Goal: Information Seeking & Learning: Check status

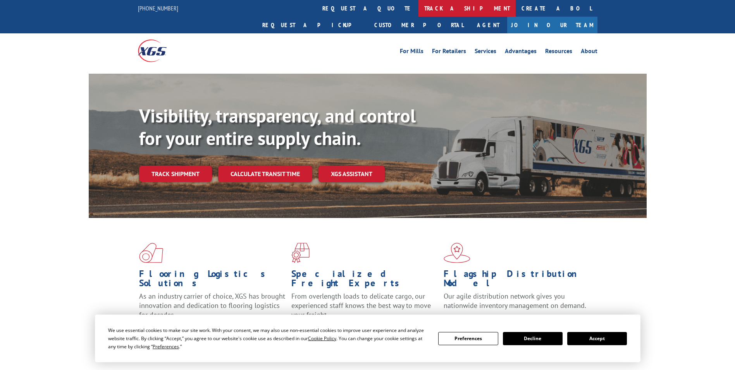
click at [419, 9] on link "track a shipment" at bounding box center [467, 8] width 97 height 17
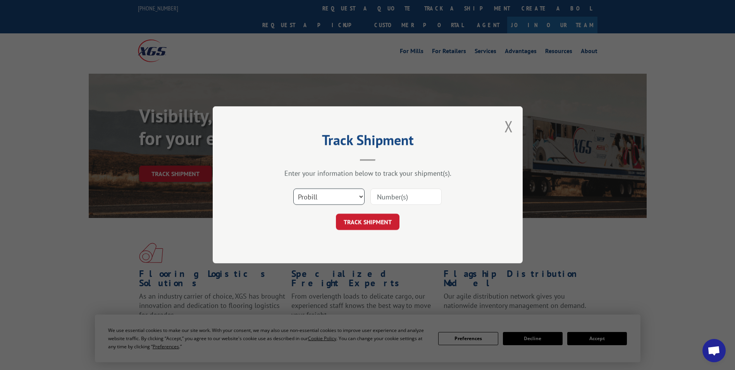
click at [325, 196] on select "Select category... Probill BOL PO" at bounding box center [328, 197] width 71 height 16
select select "bol"
click at [293, 189] on select "Select category... Probill BOL PO" at bounding box center [328, 197] width 71 height 16
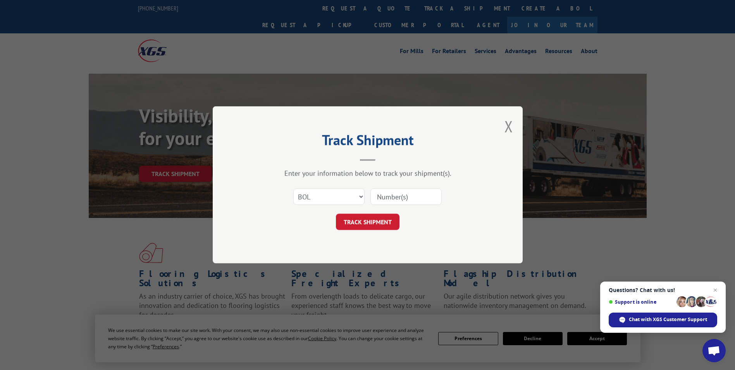
click at [388, 196] on input at bounding box center [406, 197] width 71 height 16
paste input "7047513"
type input "7047513"
click at [368, 220] on button "TRACK SHIPMENT" at bounding box center [368, 222] width 64 height 16
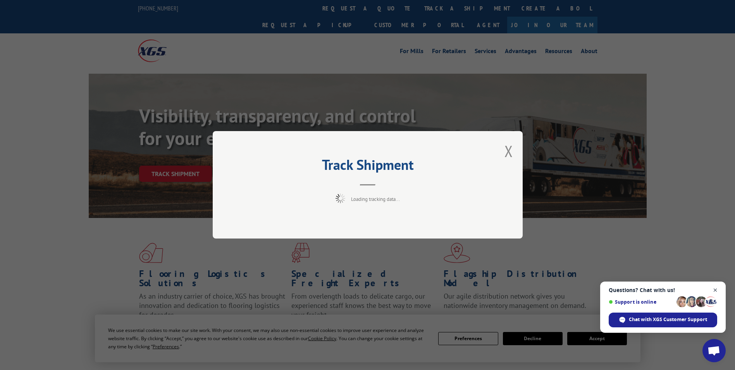
click at [712, 289] on span "Close chat" at bounding box center [716, 290] width 10 height 10
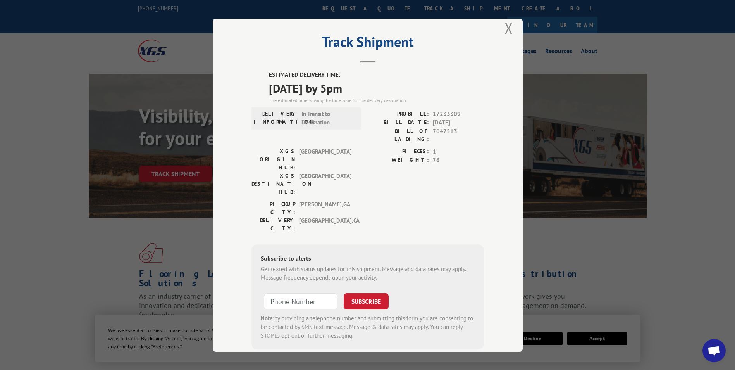
scroll to position [16, 0]
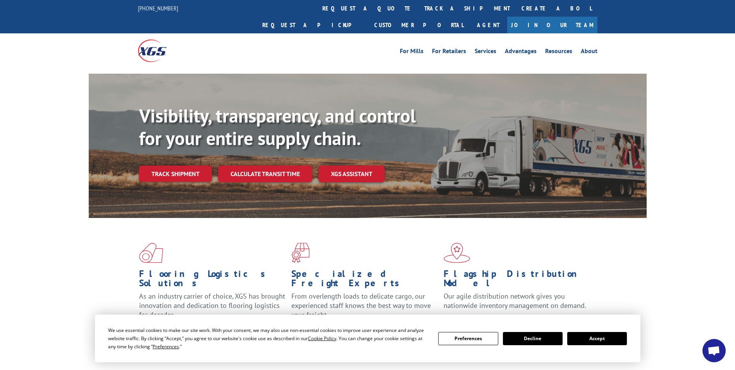
click at [419, 7] on link "track a shipment" at bounding box center [467, 8] width 97 height 17
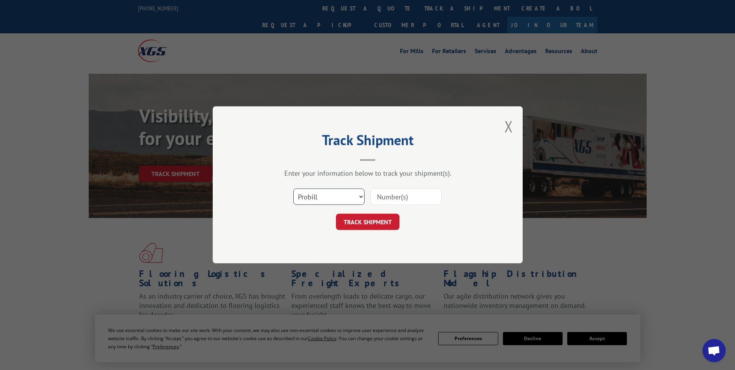
click at [321, 194] on select "Select category... Probill BOL PO" at bounding box center [328, 197] width 71 height 16
select select "bol"
click at [293, 189] on select "Select category... Probill BOL PO" at bounding box center [328, 197] width 71 height 16
click at [390, 197] on input at bounding box center [406, 197] width 71 height 16
paste input "471269"
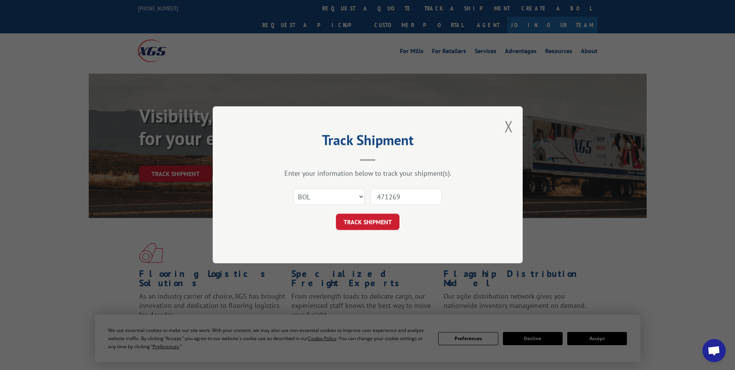
type input "471269"
drag, startPoint x: 376, startPoint y: 212, endPoint x: 374, endPoint y: 221, distance: 9.6
click at [376, 213] on form "Select category... Probill BOL PO 471269 TRACK SHIPMENT" at bounding box center [368, 207] width 233 height 46
click at [374, 221] on button "TRACK SHIPMENT" at bounding box center [368, 222] width 64 height 16
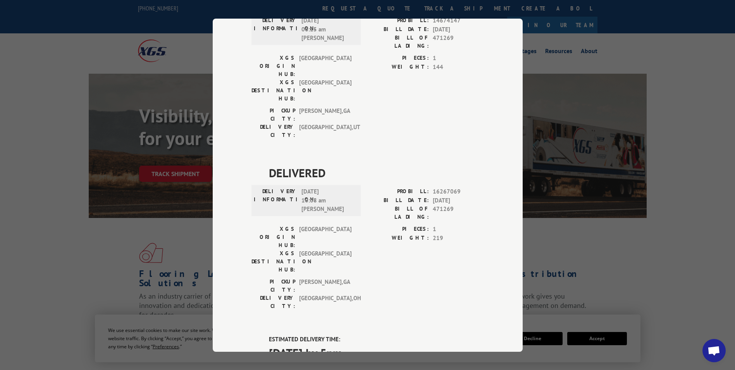
scroll to position [736, 0]
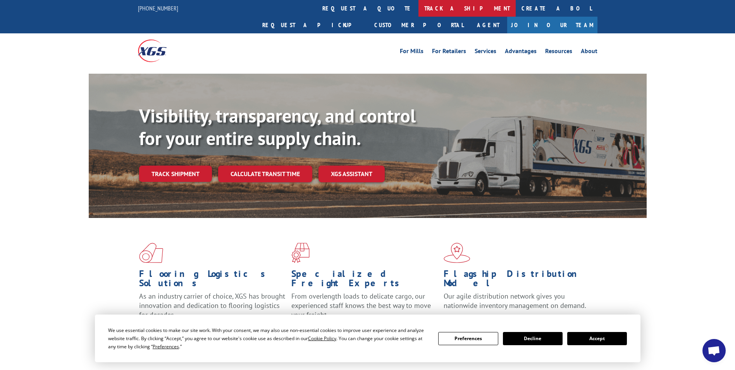
click at [419, 6] on link "track a shipment" at bounding box center [467, 8] width 97 height 17
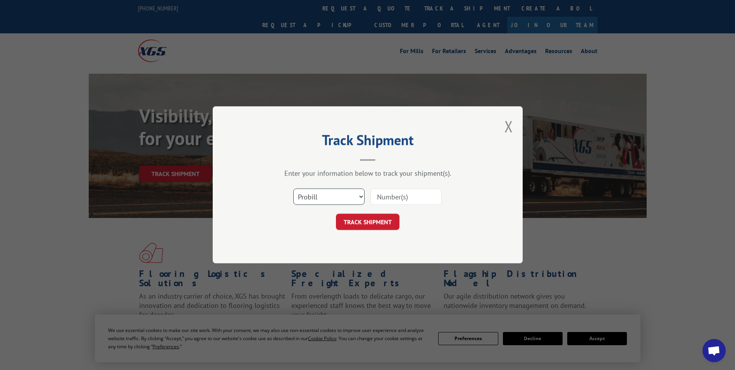
drag, startPoint x: 305, startPoint y: 200, endPoint x: 302, endPoint y: 198, distance: 4.3
click at [303, 200] on select "Select category... Probill BOL PO" at bounding box center [328, 197] width 71 height 16
select select "bol"
click at [293, 189] on select "Select category... Probill BOL PO" at bounding box center [328, 197] width 71 height 16
drag, startPoint x: 381, startPoint y: 202, endPoint x: 383, endPoint y: 196, distance: 5.6
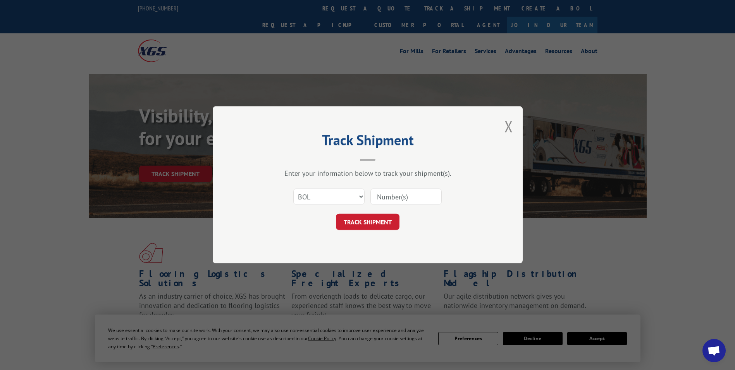
click at [382, 197] on input at bounding box center [406, 197] width 71 height 16
paste input "471269"
type input "471269"
click at [367, 214] on button "TRACK SHIPMENT" at bounding box center [368, 222] width 64 height 16
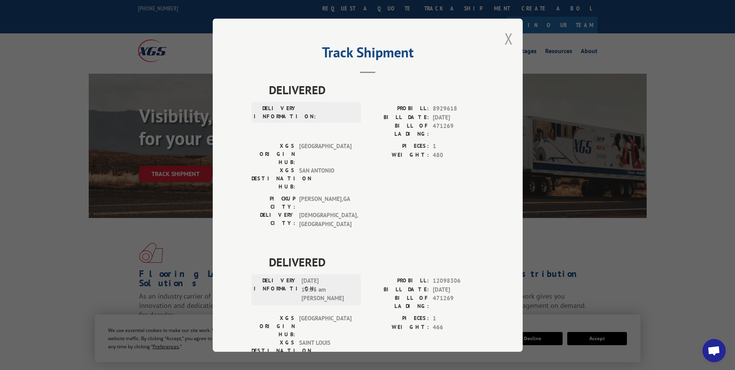
click at [505, 41] on button "Close modal" at bounding box center [509, 38] width 9 height 21
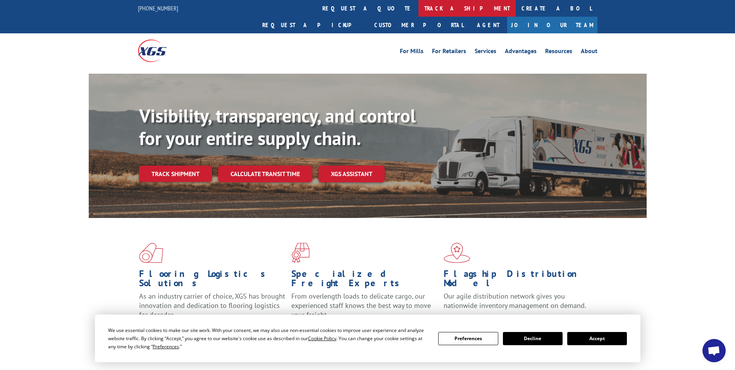
click at [419, 10] on link "track a shipment" at bounding box center [467, 8] width 97 height 17
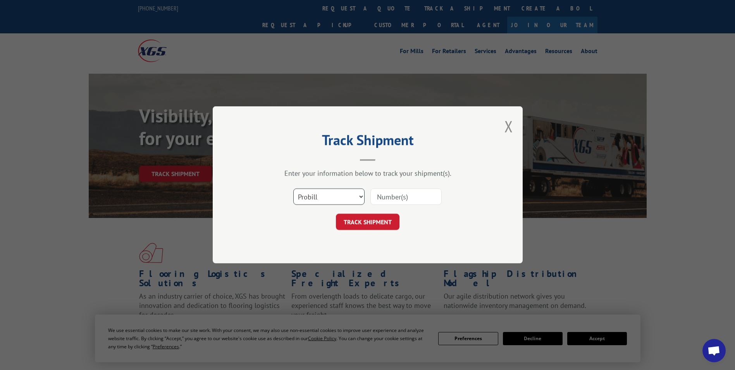
drag, startPoint x: 300, startPoint y: 198, endPoint x: 333, endPoint y: 203, distance: 33.5
click at [307, 199] on select "Select category... Probill BOL PO" at bounding box center [328, 197] width 71 height 16
select select "bol"
click at [293, 189] on select "Select category... Probill BOL PO" at bounding box center [328, 197] width 71 height 16
click at [379, 196] on input at bounding box center [406, 197] width 71 height 16
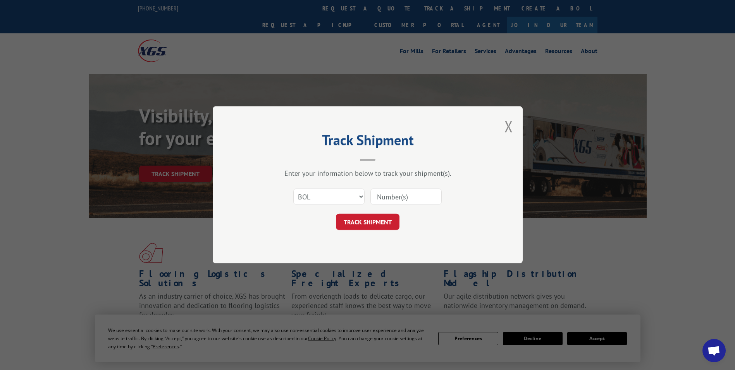
paste input "5479125"
type input "5479125"
click at [362, 219] on button "TRACK SHIPMENT" at bounding box center [368, 222] width 64 height 16
